Goal: Check status: Check status

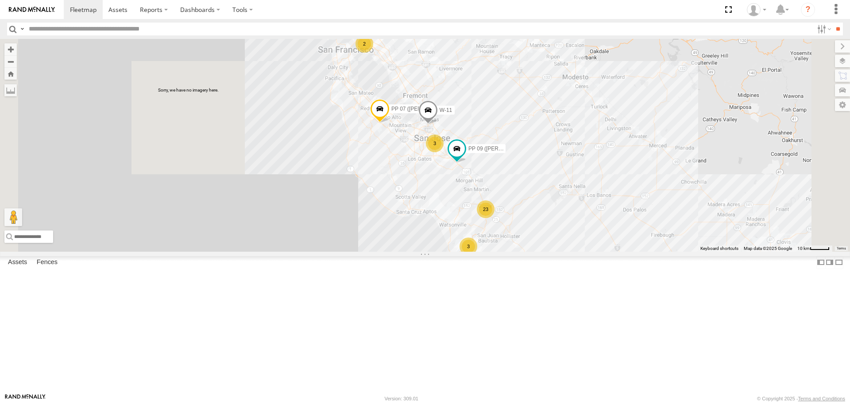
click at [374, 227] on div "3 W-11 23 2 3 PP 09 (Guillermo) PP 07 (ISIDRO)" at bounding box center [425, 145] width 850 height 213
click at [390, 123] on span at bounding box center [379, 111] width 19 height 24
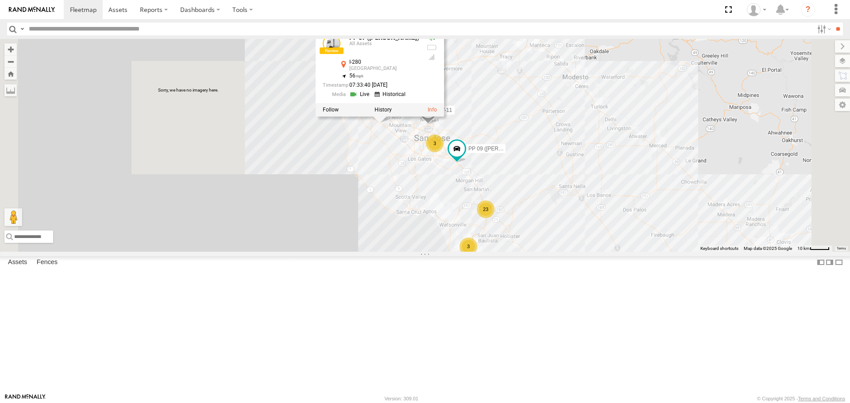
click at [372, 99] on link at bounding box center [360, 95] width 23 height 8
click at [499, 246] on div "3 W-11 23 2 3 PP 09 (Guillermo) PP 07 (ISIDRO) PP 07 (ISIDRO) All Assets I-280 …" at bounding box center [425, 145] width 850 height 213
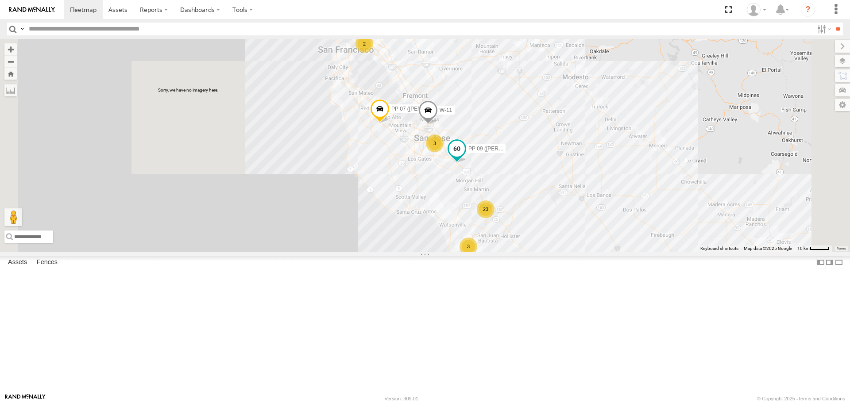
click at [465, 157] on span at bounding box center [457, 149] width 16 height 16
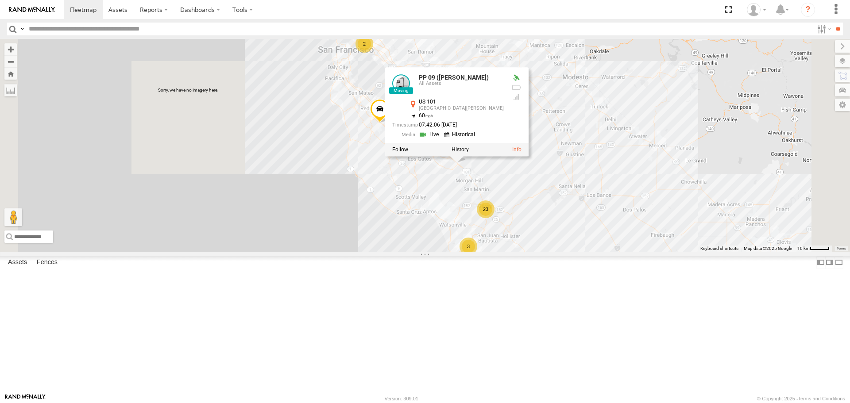
click at [441, 139] on link at bounding box center [430, 135] width 23 height 8
click at [515, 251] on div "3 W-11 23 2 3 PP 09 (Guillermo) PP 07 (ISIDRO) PP 09 (Guillermo) All Assets US-…" at bounding box center [425, 145] width 850 height 213
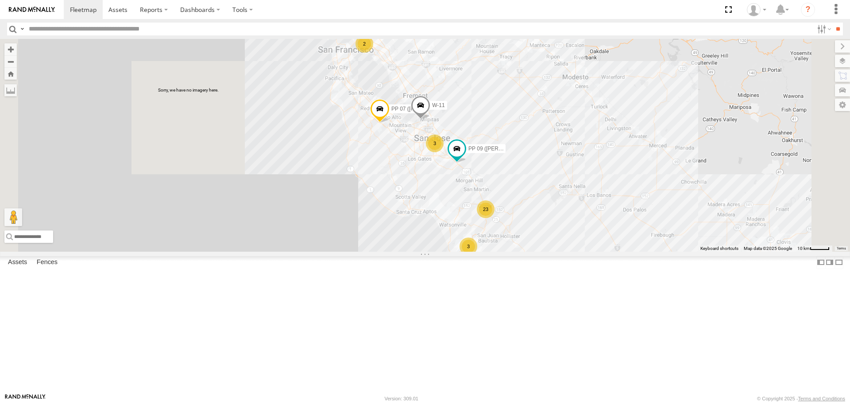
click at [495, 218] on div "23" at bounding box center [486, 210] width 18 height 18
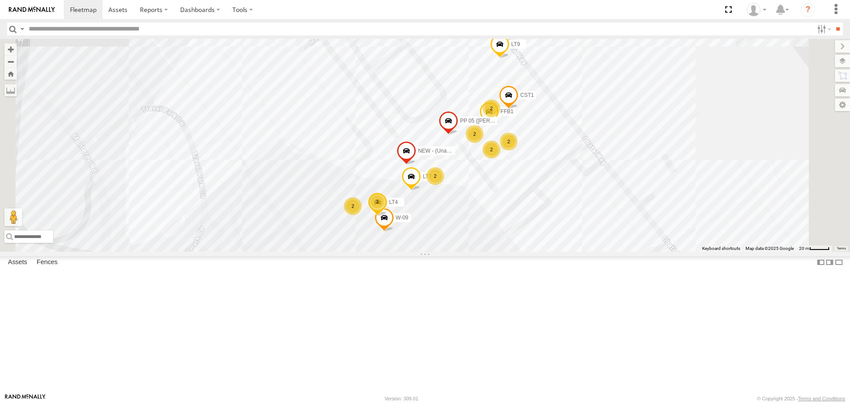
click at [345, 161] on div "W-11 PP 09 (Guillermo) PP 07 (ISIDRO) 2 2 3 2 2 2 CST1 2 W-09 FFB1 LT4 LT9 PP 0…" at bounding box center [425, 145] width 850 height 213
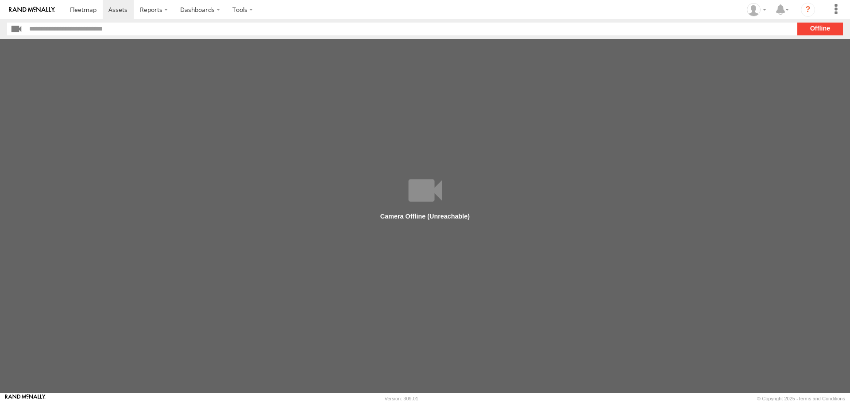
click at [451, 179] on main at bounding box center [425, 216] width 850 height 355
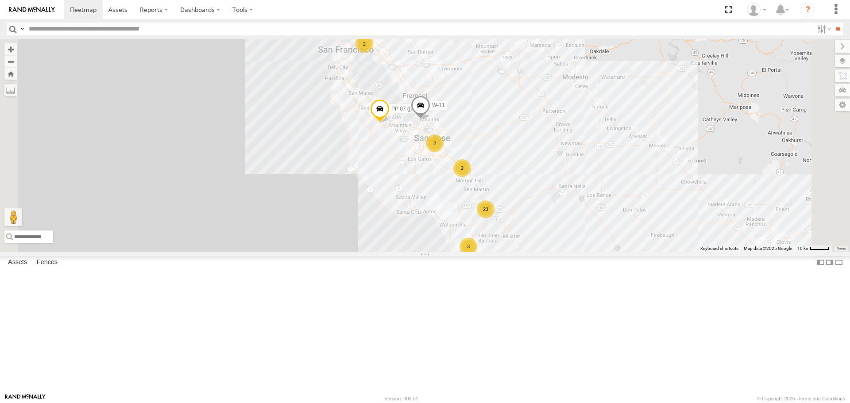
click at [333, 216] on div "3 W-11 23 2 2 2 PP 07 (ISIDRO)" at bounding box center [425, 145] width 850 height 213
